Goal: Find specific page/section

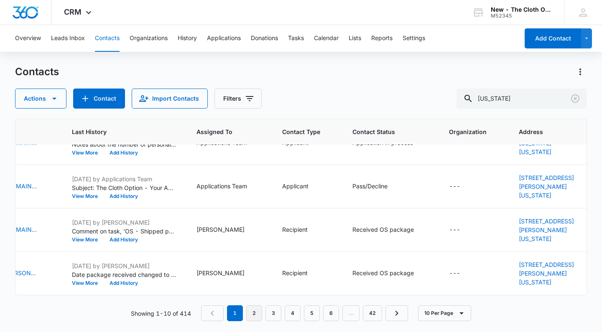
click at [256, 313] on link "2" at bounding box center [254, 314] width 16 height 16
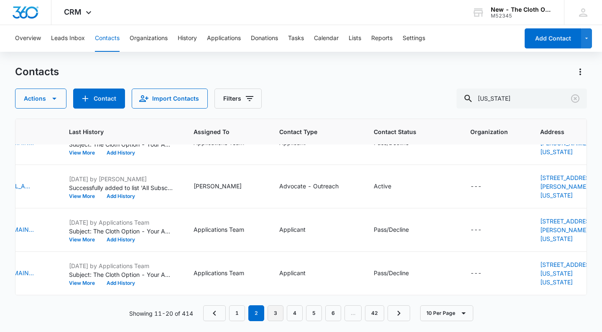
click at [278, 314] on link "3" at bounding box center [276, 314] width 16 height 16
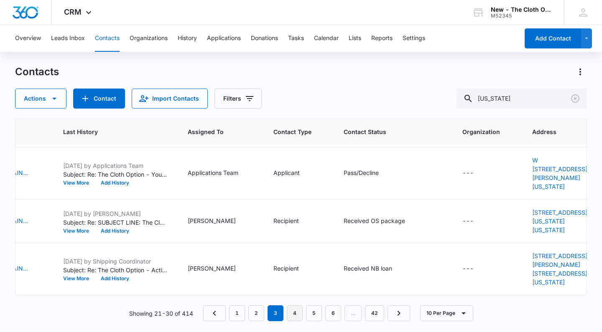
click at [294, 317] on link "4" at bounding box center [295, 314] width 16 height 16
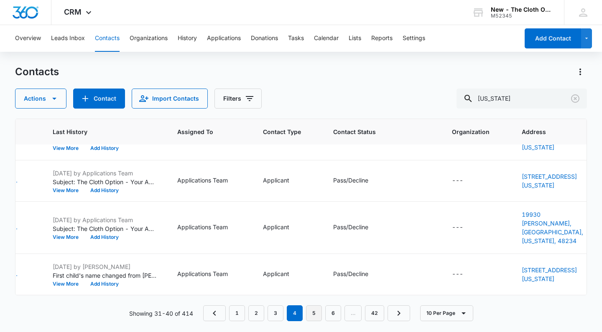
click at [319, 313] on link "5" at bounding box center [314, 314] width 16 height 16
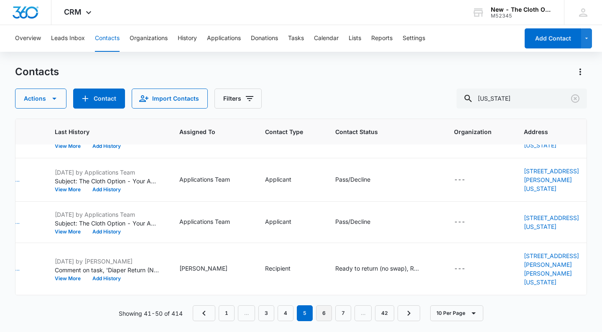
click at [322, 313] on link "6" at bounding box center [324, 314] width 16 height 16
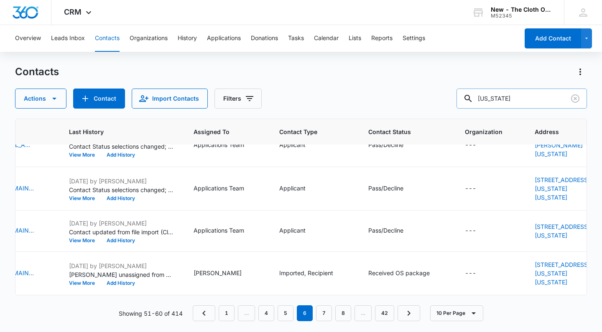
scroll to position [0, 351]
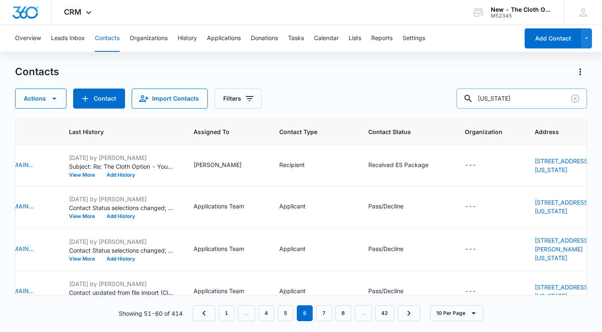
click at [534, 97] on input "[US_STATE]" at bounding box center [521, 99] width 130 height 20
click at [534, 98] on input "[US_STATE]" at bounding box center [521, 99] width 130 height 20
type input "M"
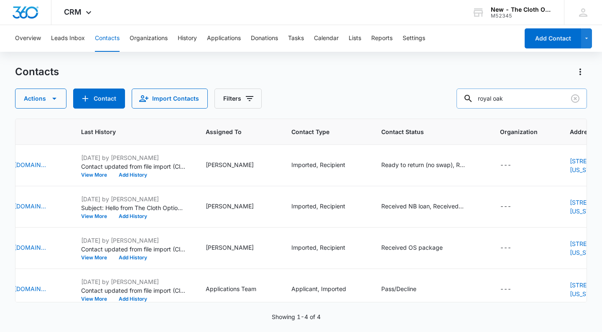
click at [516, 101] on input "royal oak" at bounding box center [521, 99] width 130 height 20
type input "ferndale"
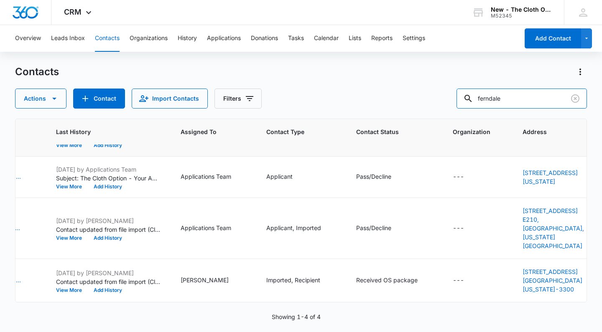
scroll to position [0, 0]
click at [500, 101] on input "ferndale" at bounding box center [521, 99] width 130 height 20
